Goal: Complete application form

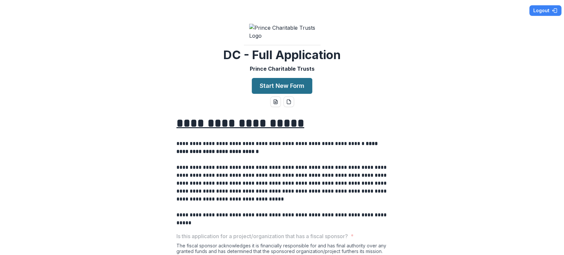
click at [290, 94] on button "Start New Form" at bounding box center [282, 86] width 60 height 16
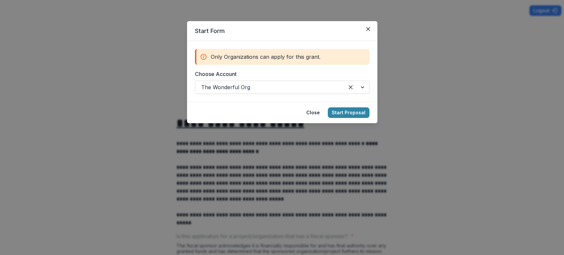
click at [482, 63] on div "Start Form Only Organizations can apply for this grant. Choose Account The Wond…" at bounding box center [282, 127] width 564 height 255
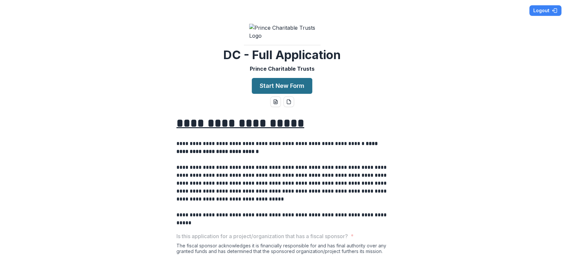
click at [284, 94] on button "Start New Form" at bounding box center [282, 86] width 60 height 16
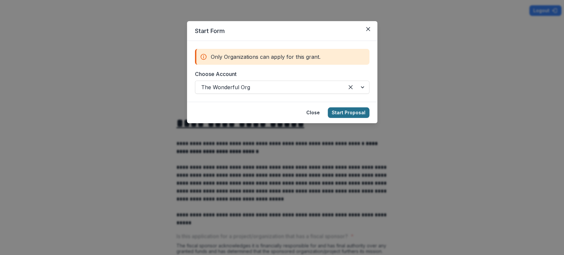
click at [343, 108] on button "Start Proposal" at bounding box center [349, 112] width 42 height 11
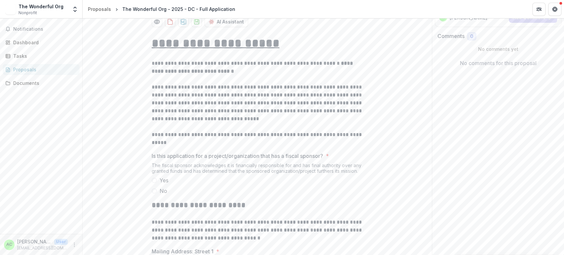
scroll to position [102, 0]
click at [26, 81] on div "Documents" at bounding box center [43, 83] width 61 height 7
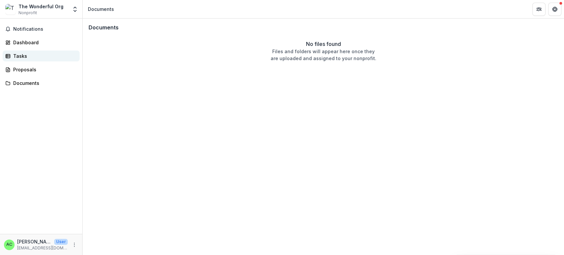
click at [18, 56] on div "Tasks" at bounding box center [43, 56] width 61 height 7
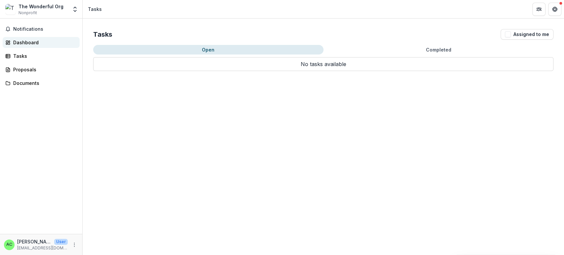
click at [26, 44] on div "Dashboard" at bounding box center [43, 42] width 61 height 7
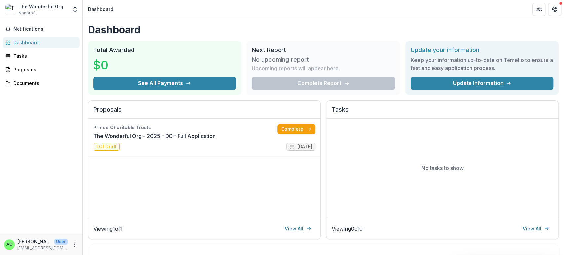
click at [60, 163] on div "Notifications Dashboard Tasks Proposals Documents" at bounding box center [41, 125] width 82 height 215
click at [40, 176] on div "Notifications Dashboard Tasks Proposals Documents" at bounding box center [41, 125] width 82 height 215
click at [36, 151] on div "Notifications Dashboard Tasks Proposals Documents" at bounding box center [41, 125] width 82 height 215
click at [25, 120] on div "Notifications Dashboard Tasks Proposals Documents" at bounding box center [41, 125] width 82 height 215
click at [25, 70] on div "Proposals" at bounding box center [43, 69] width 61 height 7
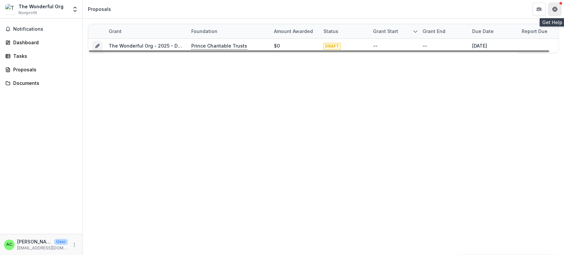
click at [553, 9] on icon "Get Help" at bounding box center [552, 9] width 1 height 2
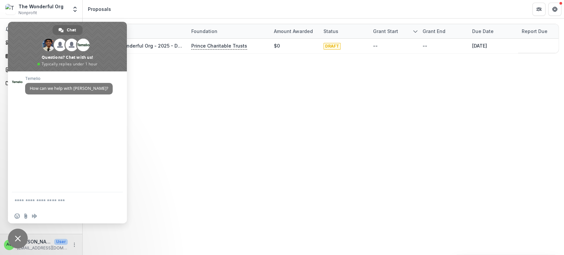
click at [309, 160] on div "Grant Foundation Amount awarded Status Grant start Grant end Due Date Report Du…" at bounding box center [323, 136] width 481 height 236
click at [21, 241] on span "Close chat" at bounding box center [18, 239] width 20 height 20
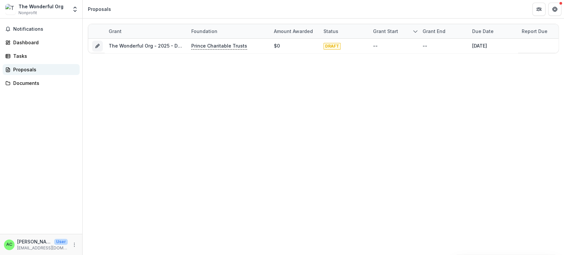
click at [26, 67] on div "Proposals" at bounding box center [43, 69] width 61 height 7
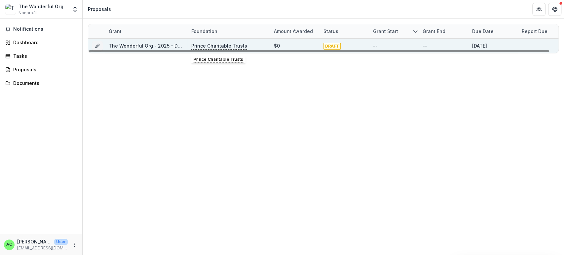
click at [213, 45] on p "Prince Charitable Trusts" at bounding box center [219, 45] width 56 height 7
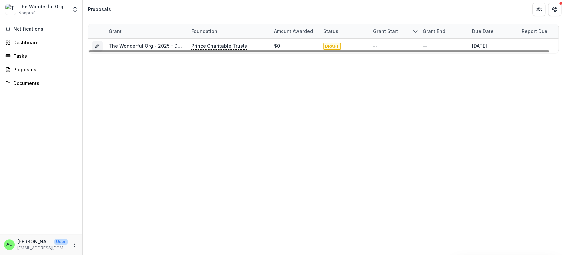
click at [156, 115] on div "Grant Foundation Amount awarded Status Grant start Grant end Due Date Report Du…" at bounding box center [323, 136] width 481 height 236
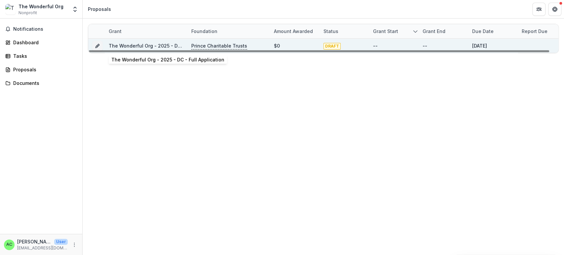
click at [125, 44] on link "The Wonderful Org - 2025 - DC - Full Application" at bounding box center [165, 46] width 113 height 6
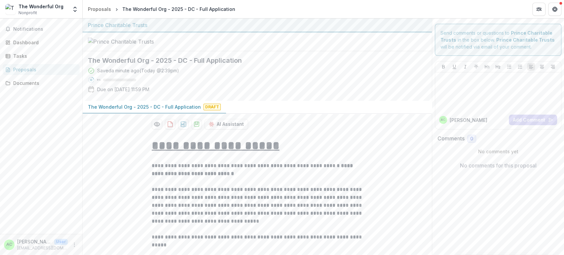
click at [52, 166] on div "Notifications Dashboard Tasks Proposals Documents" at bounding box center [41, 125] width 82 height 215
click at [31, 133] on div "Notifications Dashboard Tasks Proposals Documents" at bounding box center [41, 125] width 82 height 215
click at [26, 114] on div "Notifications Dashboard Tasks Proposals Documents" at bounding box center [41, 125] width 82 height 215
click at [45, 144] on div "Notifications Dashboard Tasks Proposals Documents" at bounding box center [41, 125] width 82 height 215
click at [554, 11] on icon "Get Help" at bounding box center [554, 9] width 5 height 5
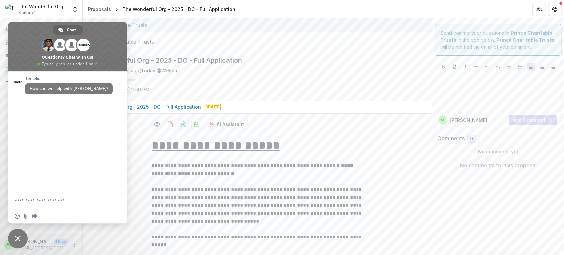
click at [13, 242] on span "Close chat" at bounding box center [18, 239] width 20 height 20
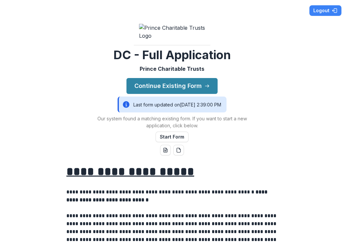
click at [292, 73] on div "**********" at bounding box center [172, 122] width 344 height 245
click at [321, 7] on button "Logout" at bounding box center [325, 10] width 32 height 11
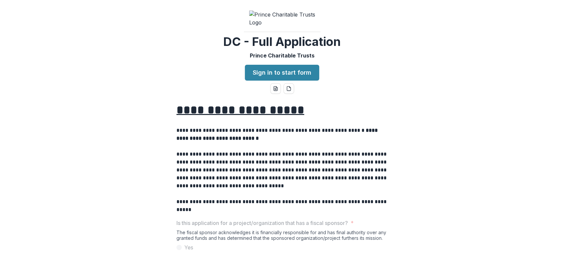
click at [117, 102] on div "**********" at bounding box center [282, 127] width 564 height 255
click at [280, 81] on link "Sign in to start form" at bounding box center [282, 73] width 74 height 16
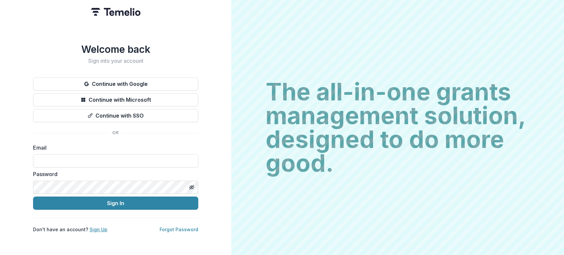
click at [93, 227] on link "Sign Up" at bounding box center [98, 230] width 18 height 6
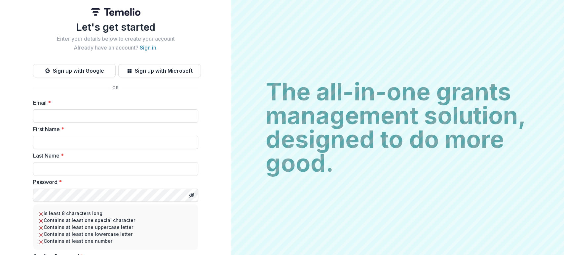
click at [21, 135] on div "Let's get started Enter your details below to create your account Already have …" at bounding box center [115, 147] width 231 height 295
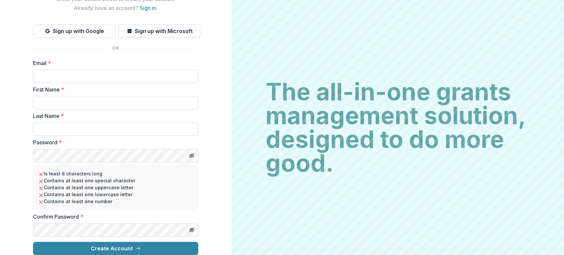
click at [212, 224] on div "Let's get started Enter your details below to create your account Already have …" at bounding box center [115, 107] width 231 height 295
